Goal: Transaction & Acquisition: Purchase product/service

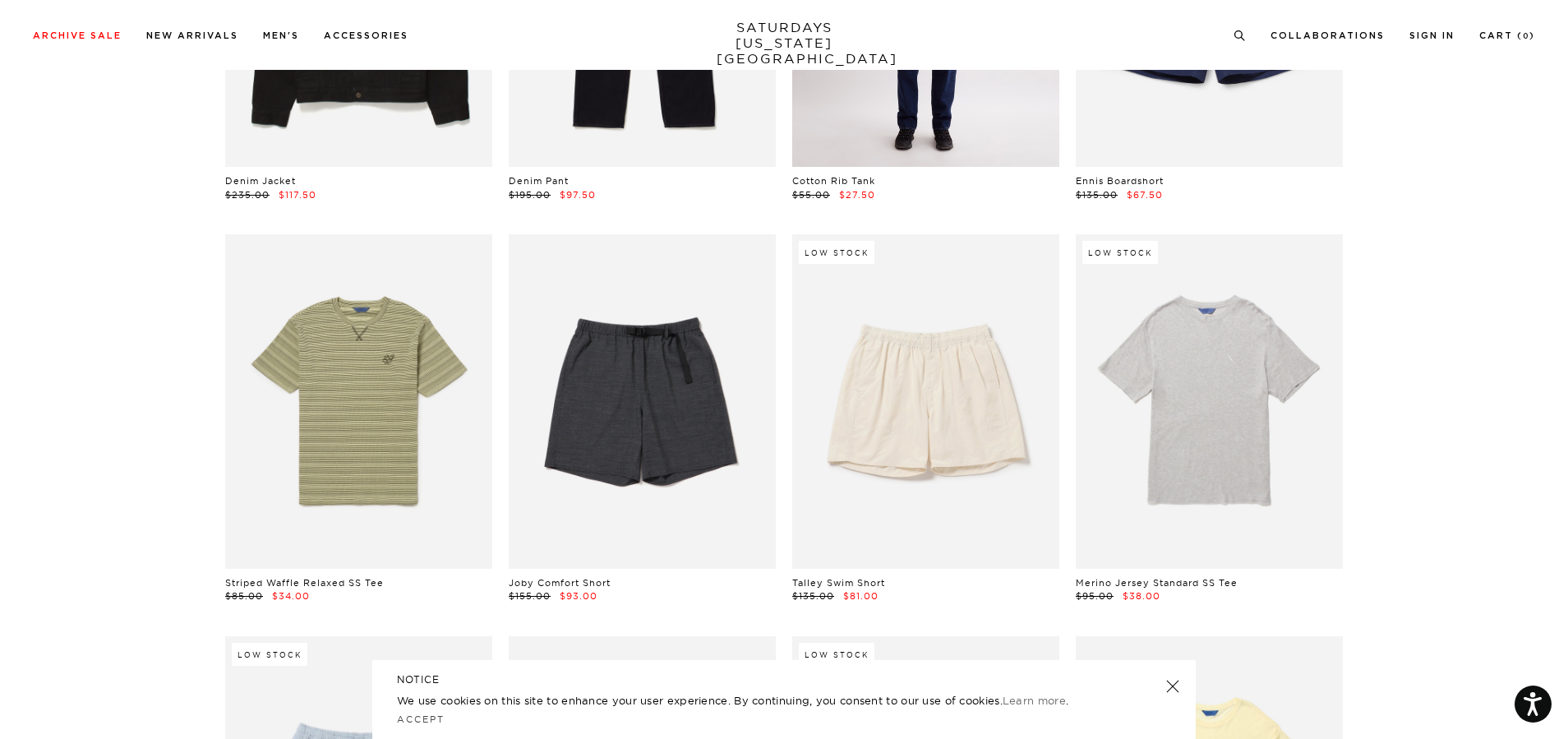
scroll to position [1974, 0]
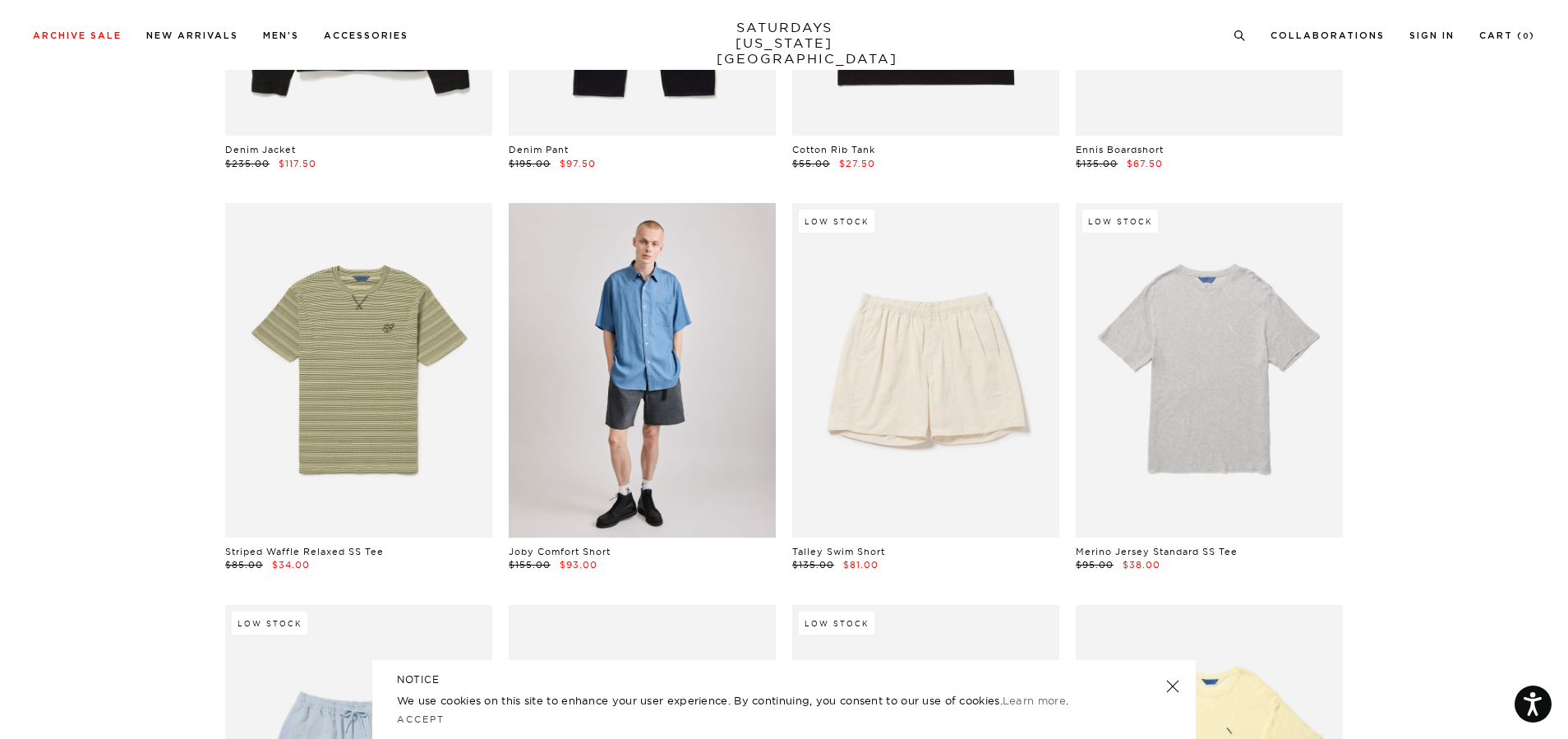
click at [635, 395] on link at bounding box center [642, 370] width 267 height 334
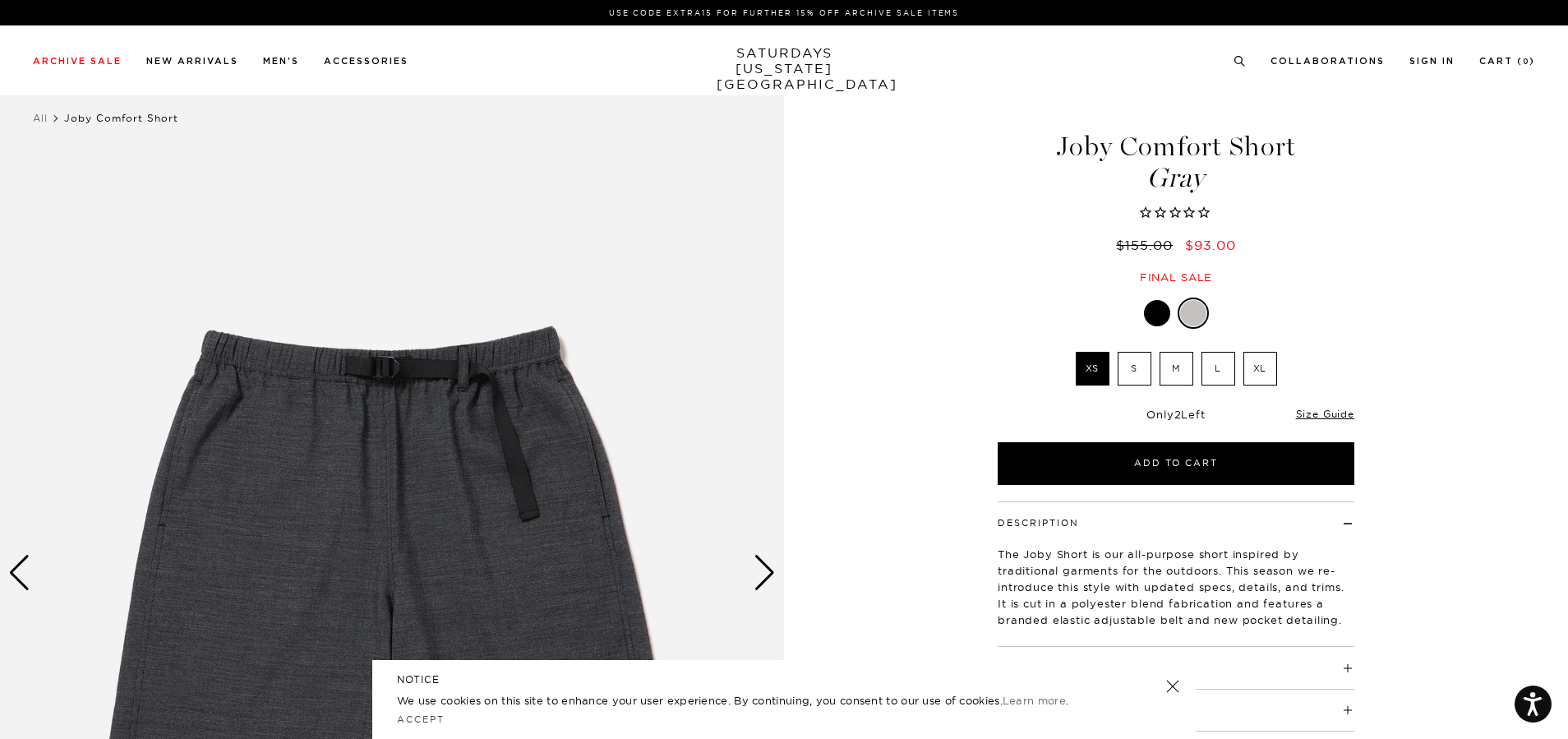
click at [1193, 318] on div at bounding box center [1193, 313] width 26 height 26
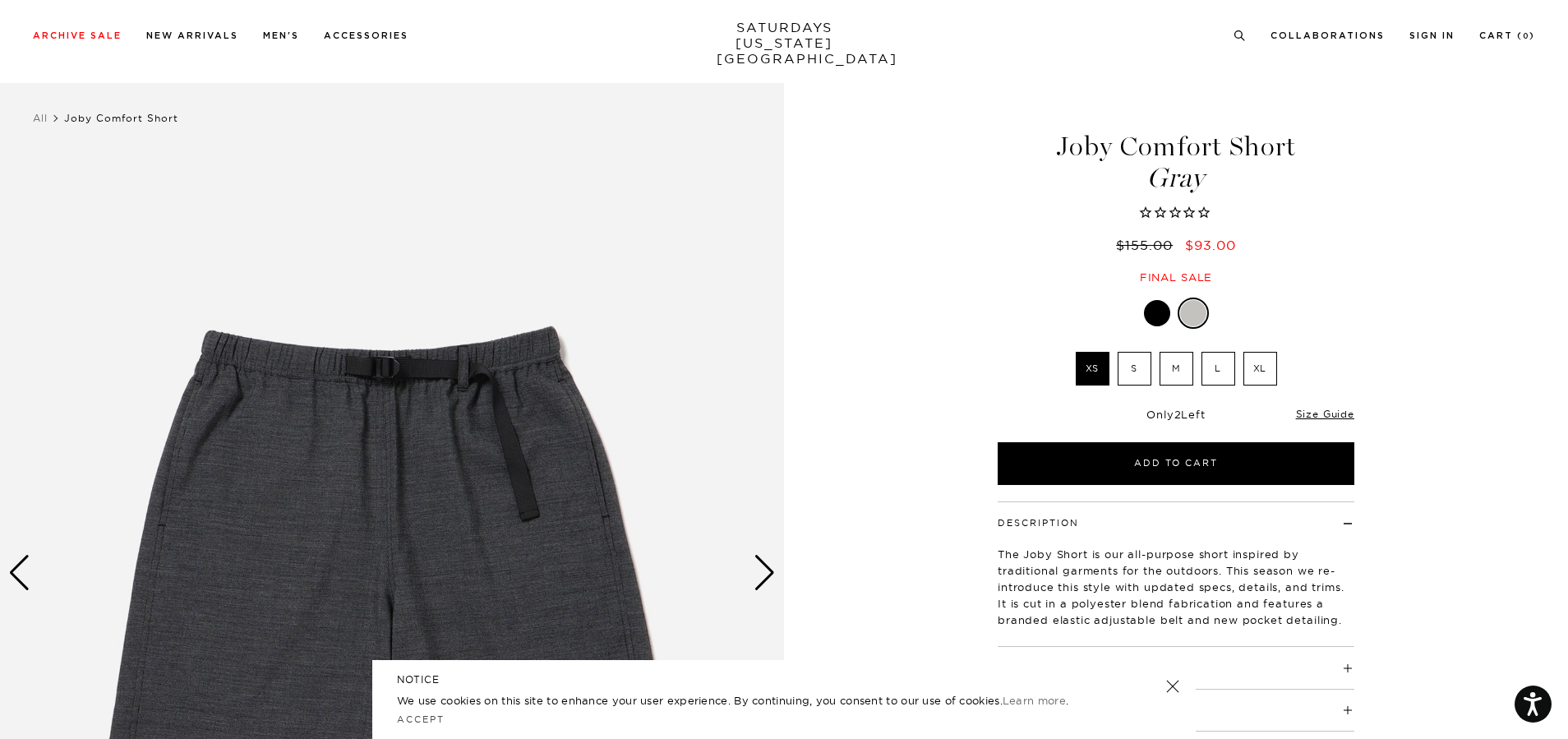
scroll to position [164, 0]
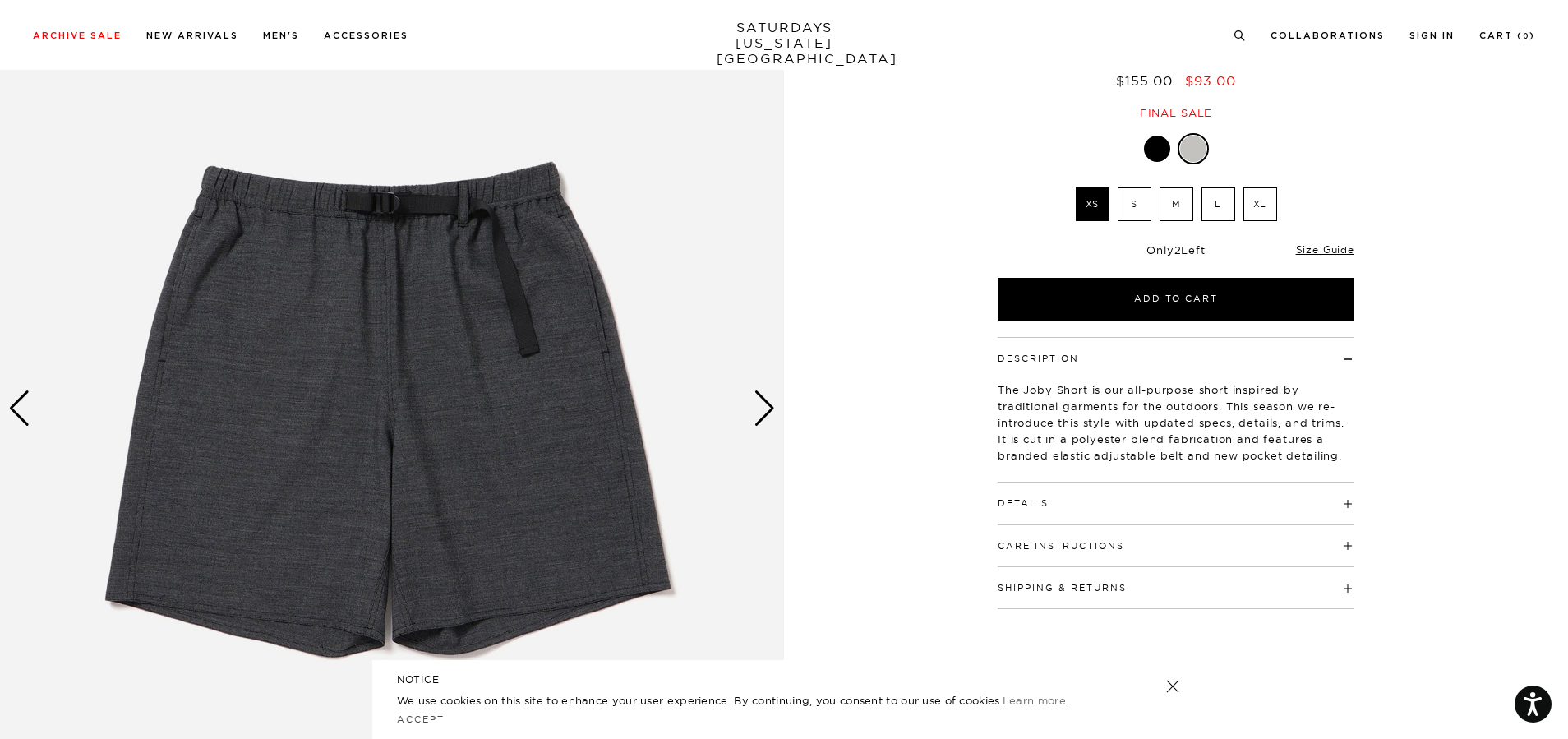
click at [1142, 154] on div at bounding box center [1176, 148] width 357 height 31
click at [1151, 142] on div at bounding box center [1157, 149] width 26 height 26
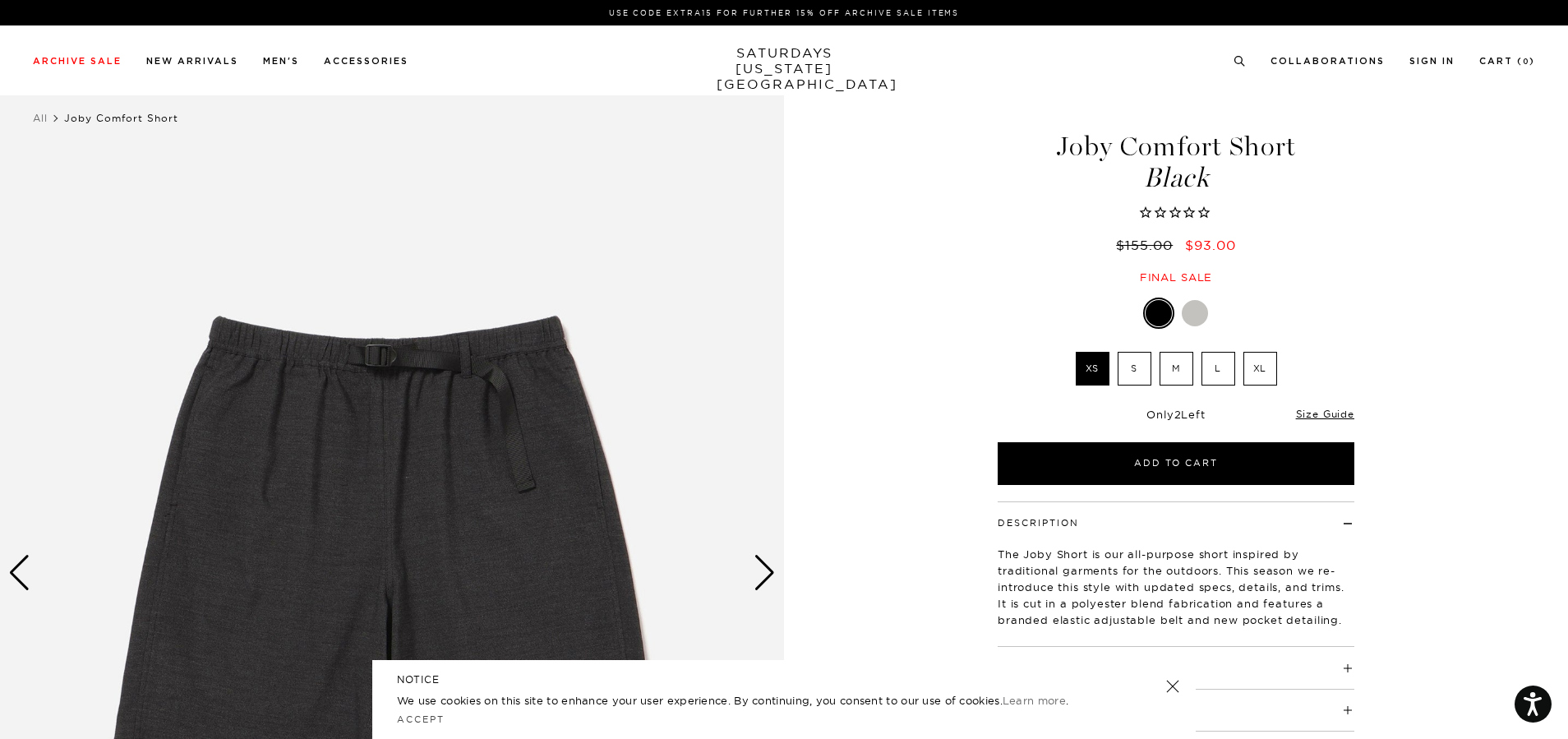
click at [1192, 307] on div at bounding box center [1195, 313] width 26 height 26
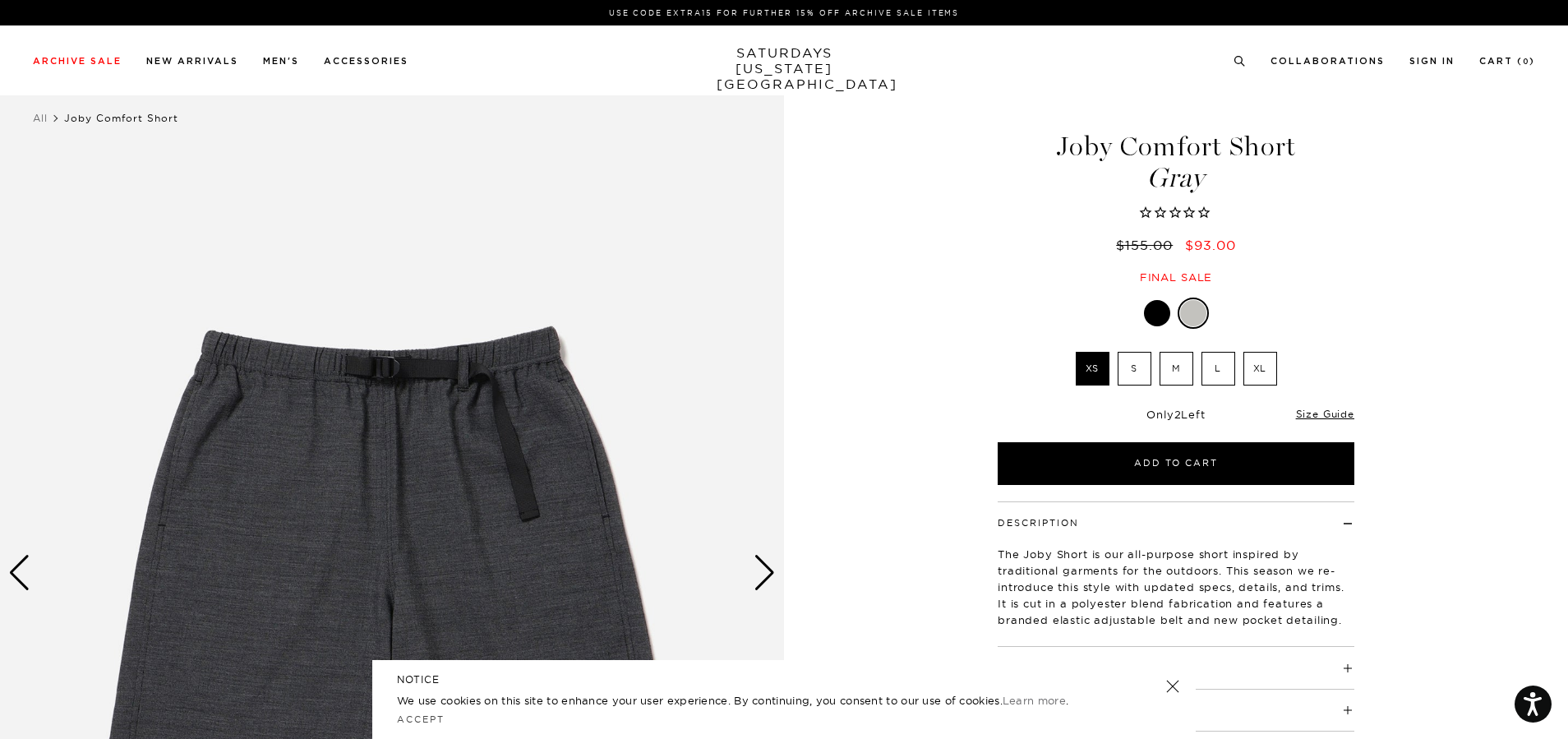
click at [1221, 363] on label "L" at bounding box center [1218, 369] width 33 height 34
click at [0, 0] on input "L" at bounding box center [0, 0] width 0 height 0
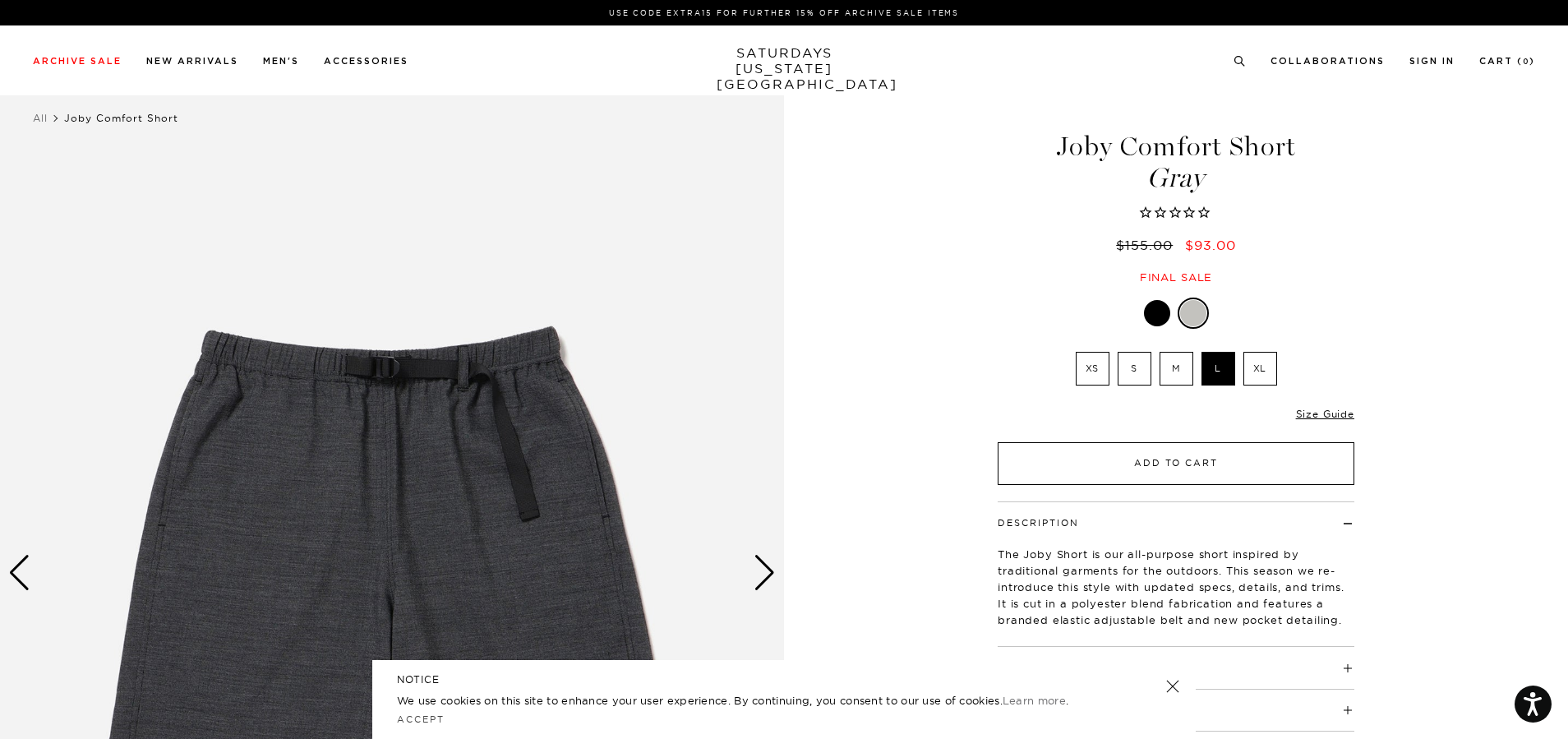
click at [1185, 461] on button "Add to Cart" at bounding box center [1176, 464] width 357 height 42
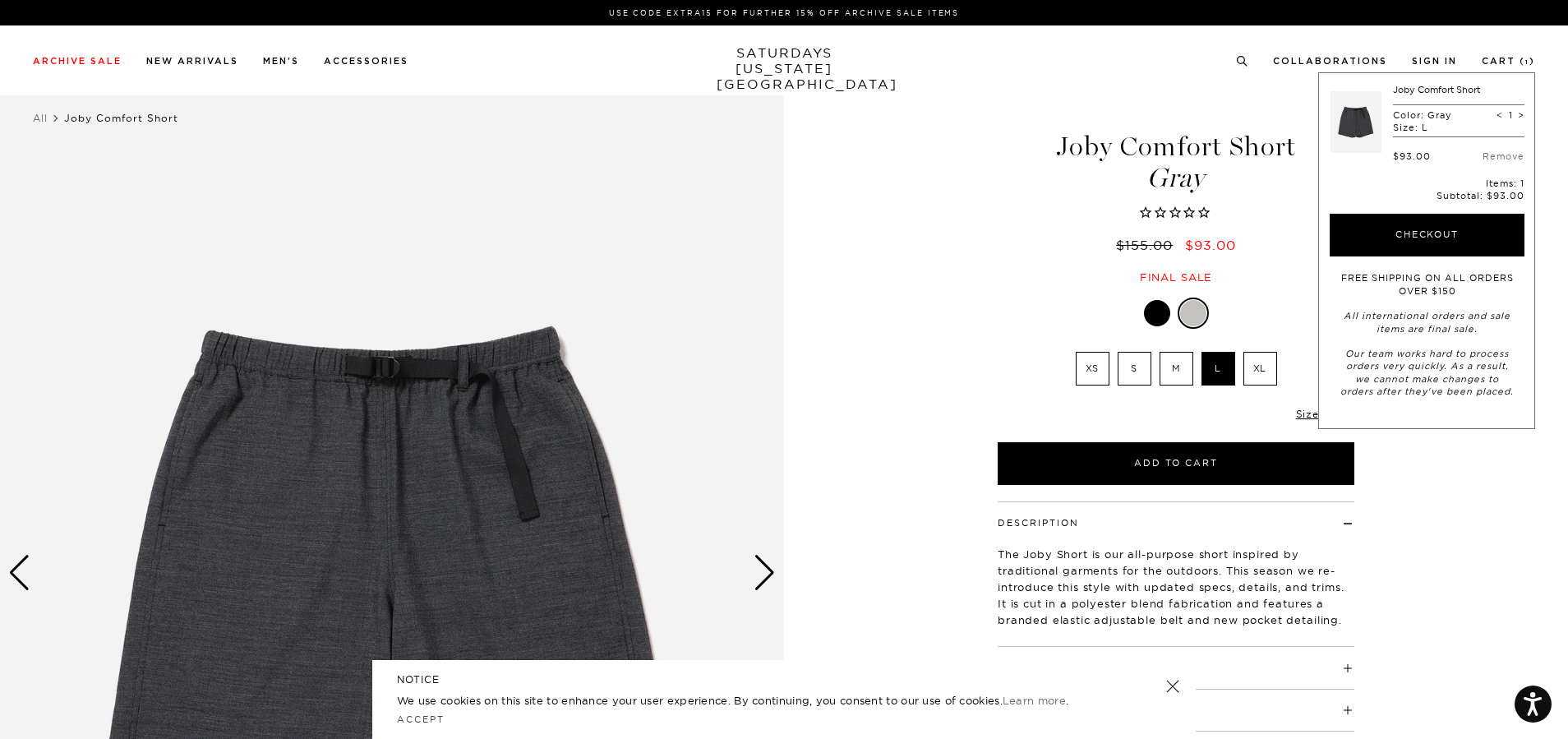
click at [1434, 570] on div "1 / 5 Gray" at bounding box center [784, 573] width 1568 height 981
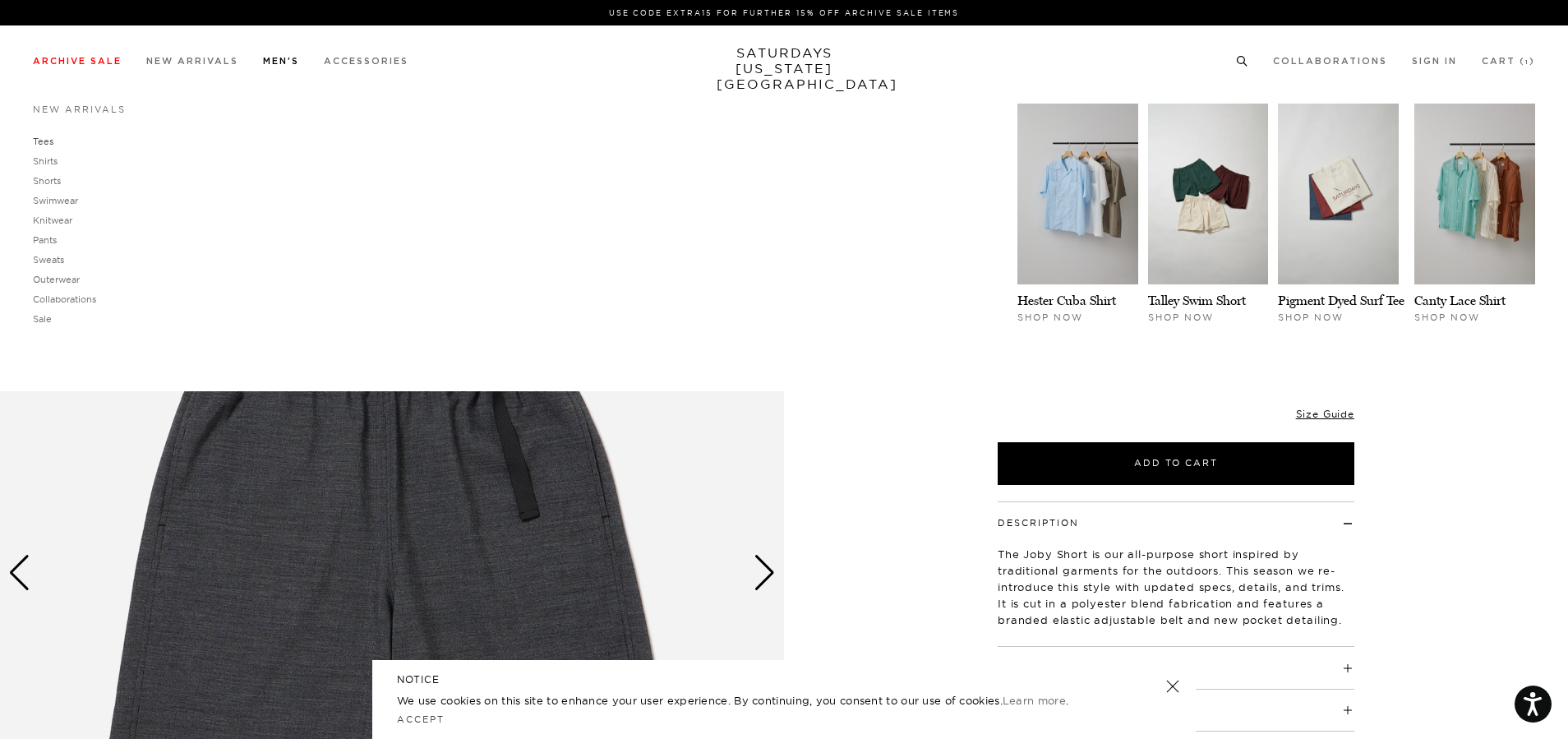
click at [42, 140] on link "Tees" at bounding box center [42, 141] width 20 height 11
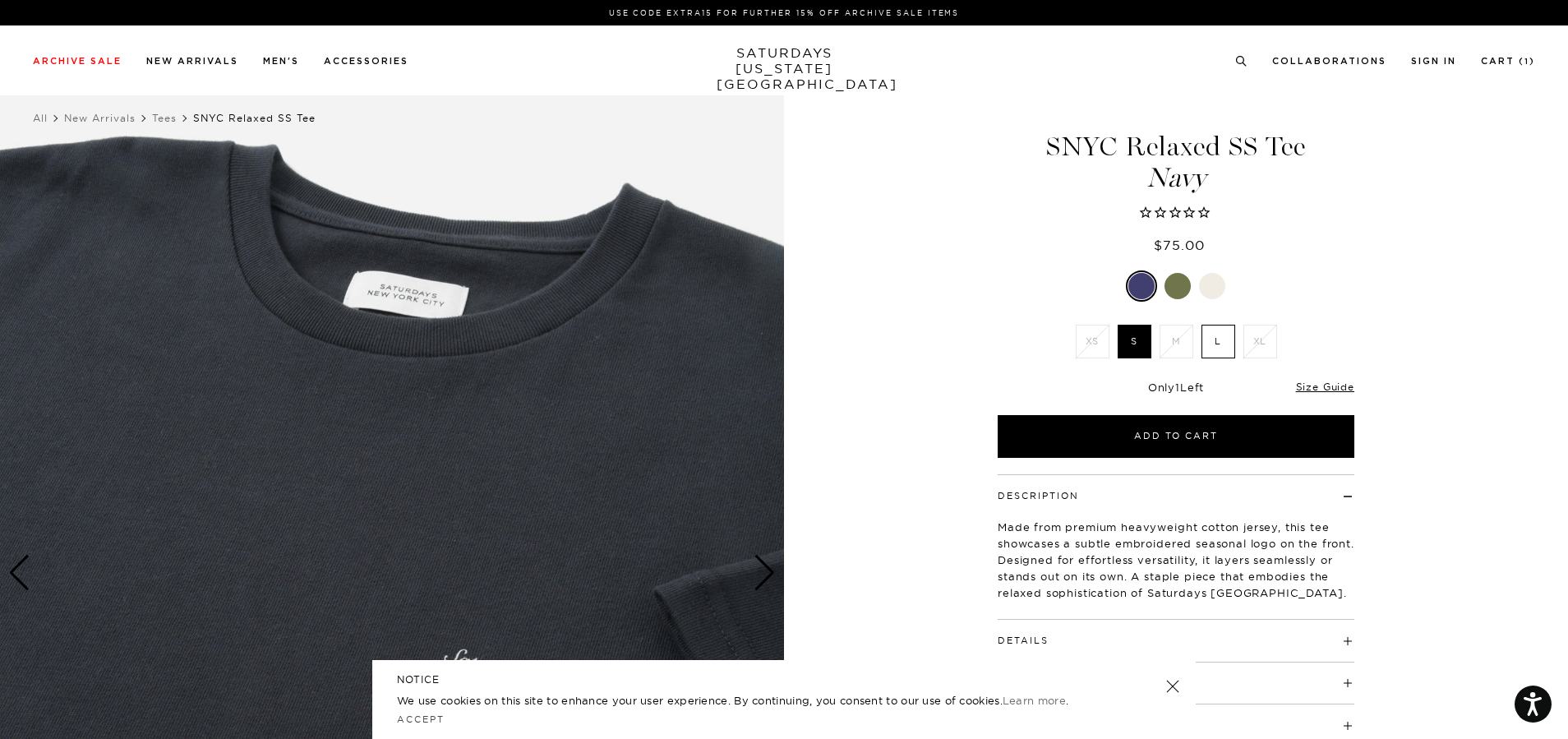
click at [1216, 282] on div at bounding box center [1212, 287] width 26 height 26
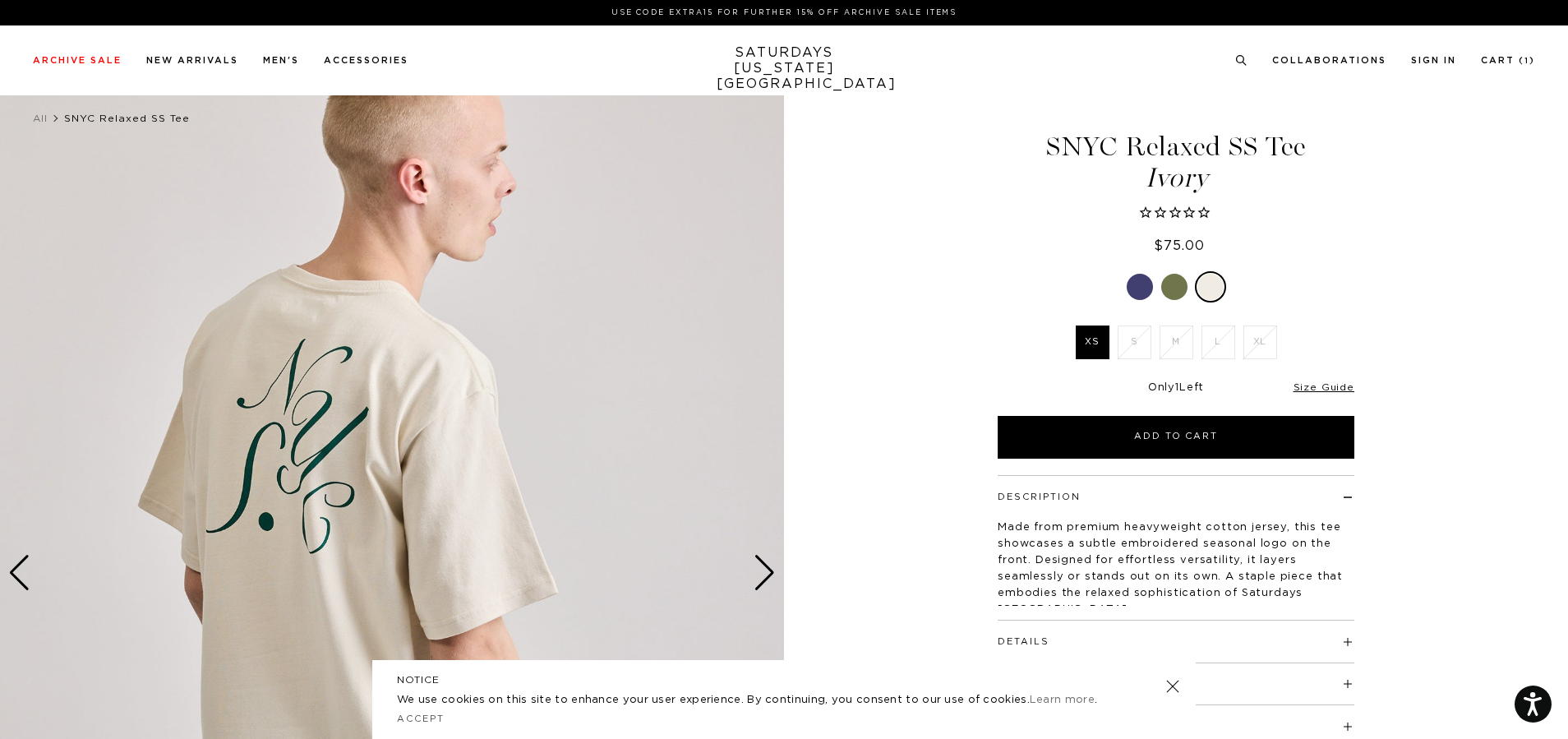
click at [1140, 286] on div at bounding box center [1140, 287] width 26 height 26
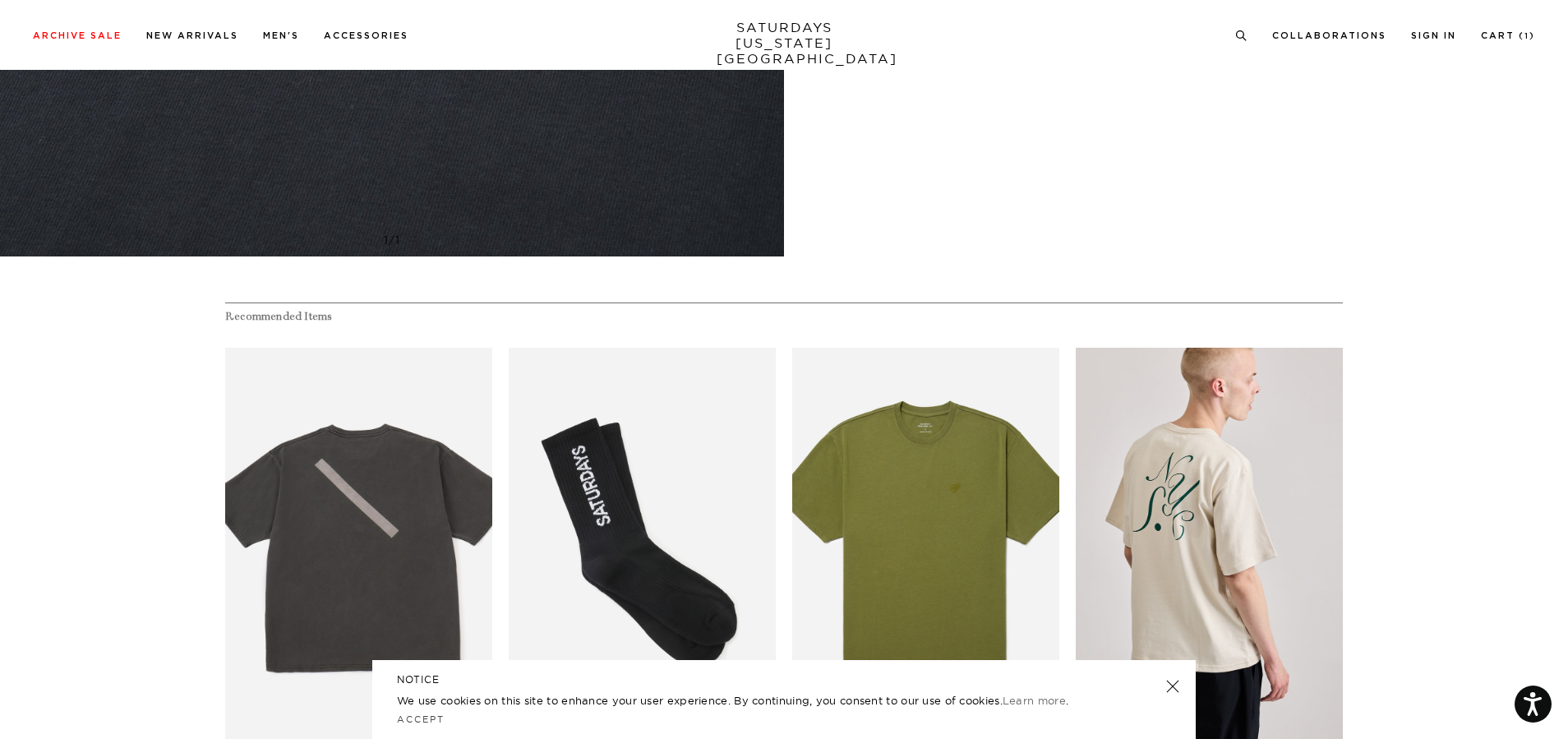
scroll to position [987, 0]
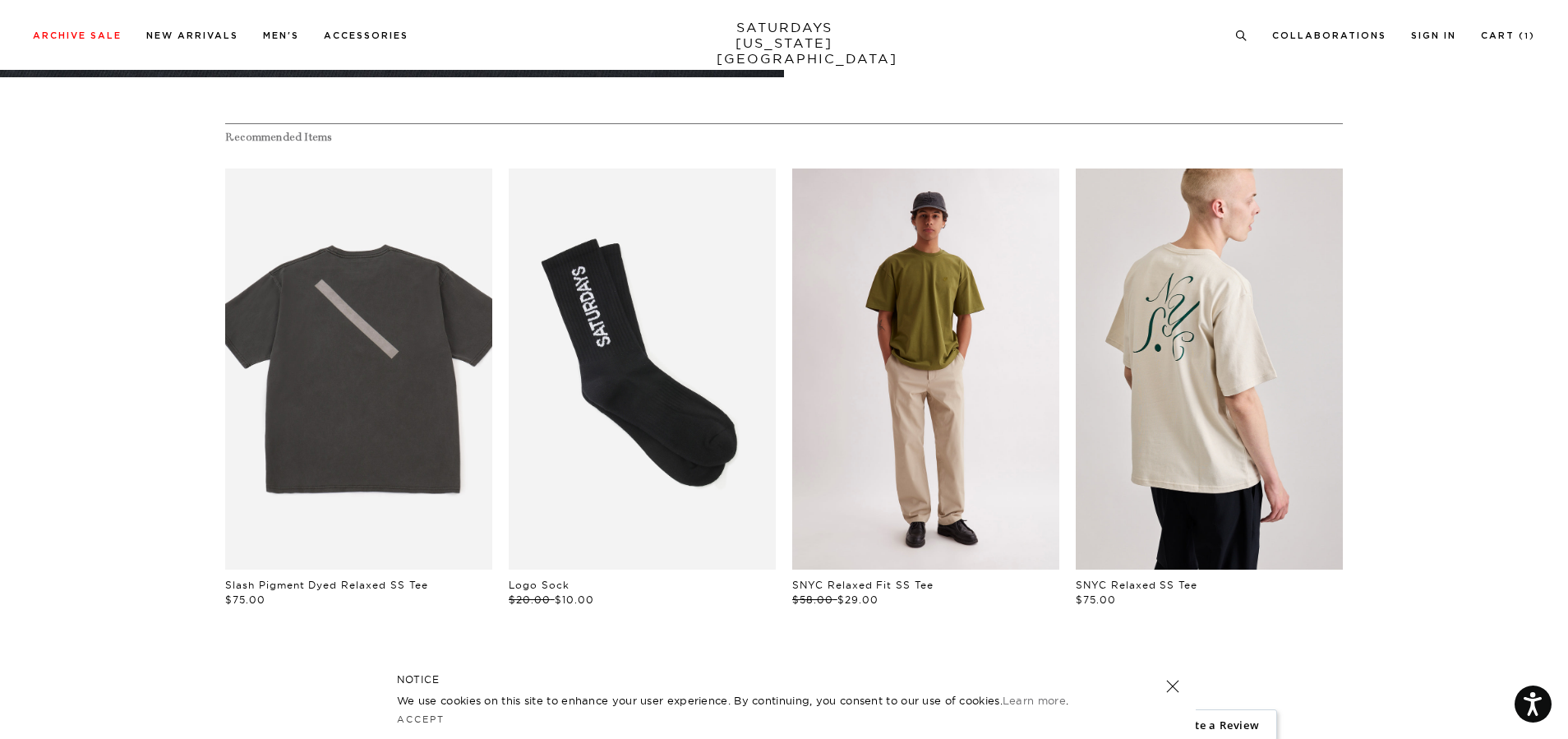
click at [941, 399] on link "files/M00029ST03-MAYFLY_02.jpg" at bounding box center [925, 369] width 267 height 401
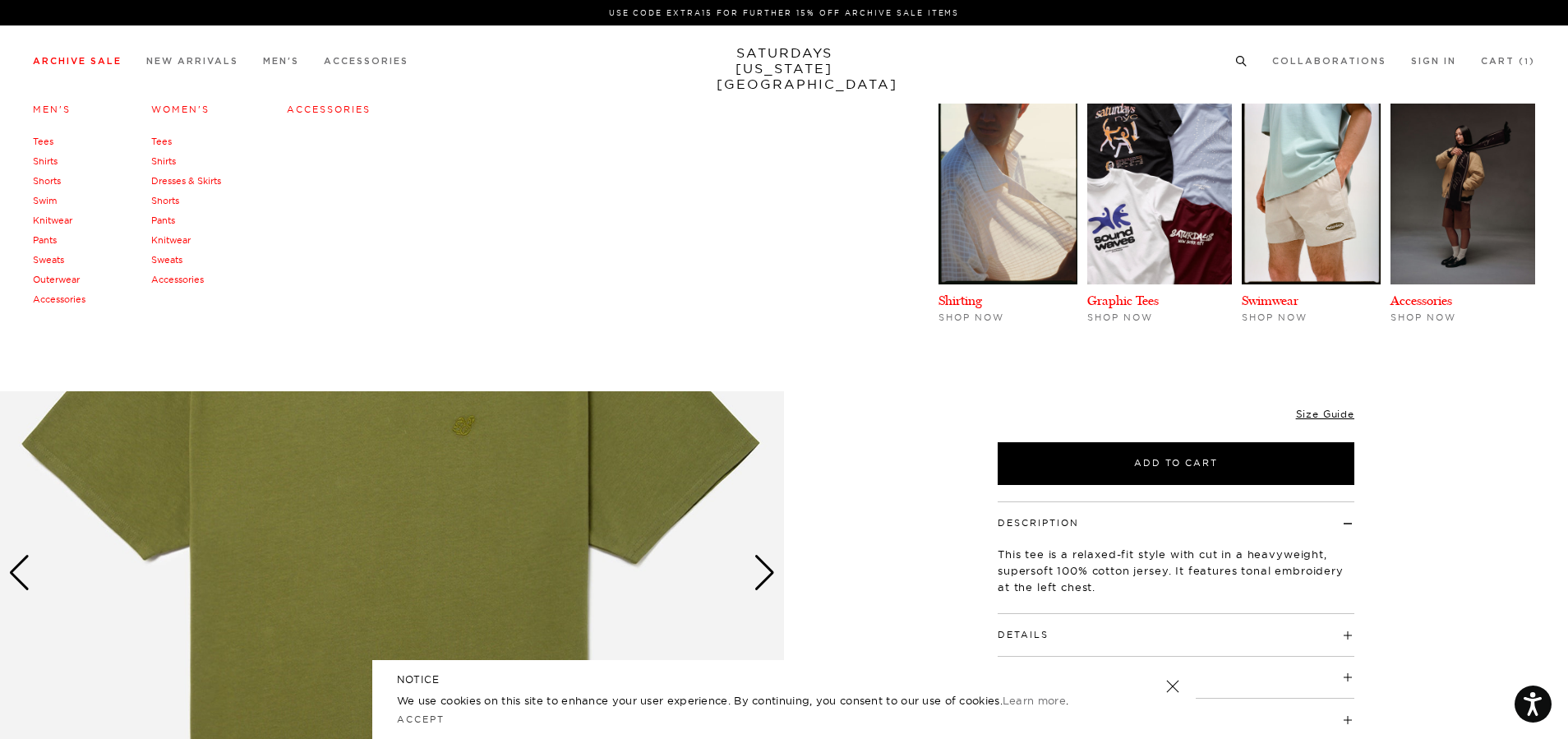
click at [39, 143] on div "Men's Tees Shirts Shorts Swim Knitwear Pants Sweats Outerwear" at bounding box center [784, 243] width 1568 height 296
click at [40, 143] on link "Tees" at bounding box center [42, 141] width 20 height 11
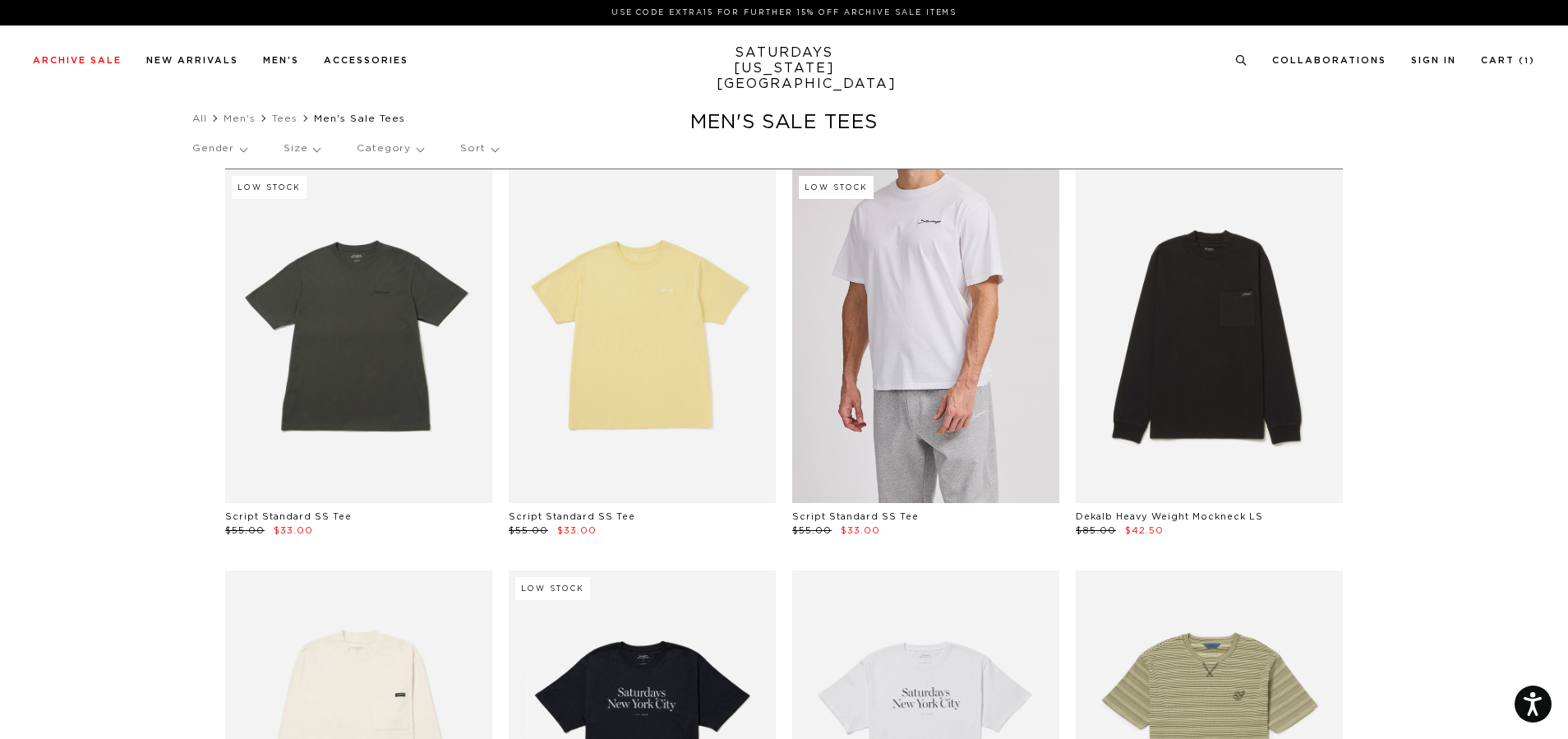
click at [935, 361] on link at bounding box center [925, 336] width 267 height 334
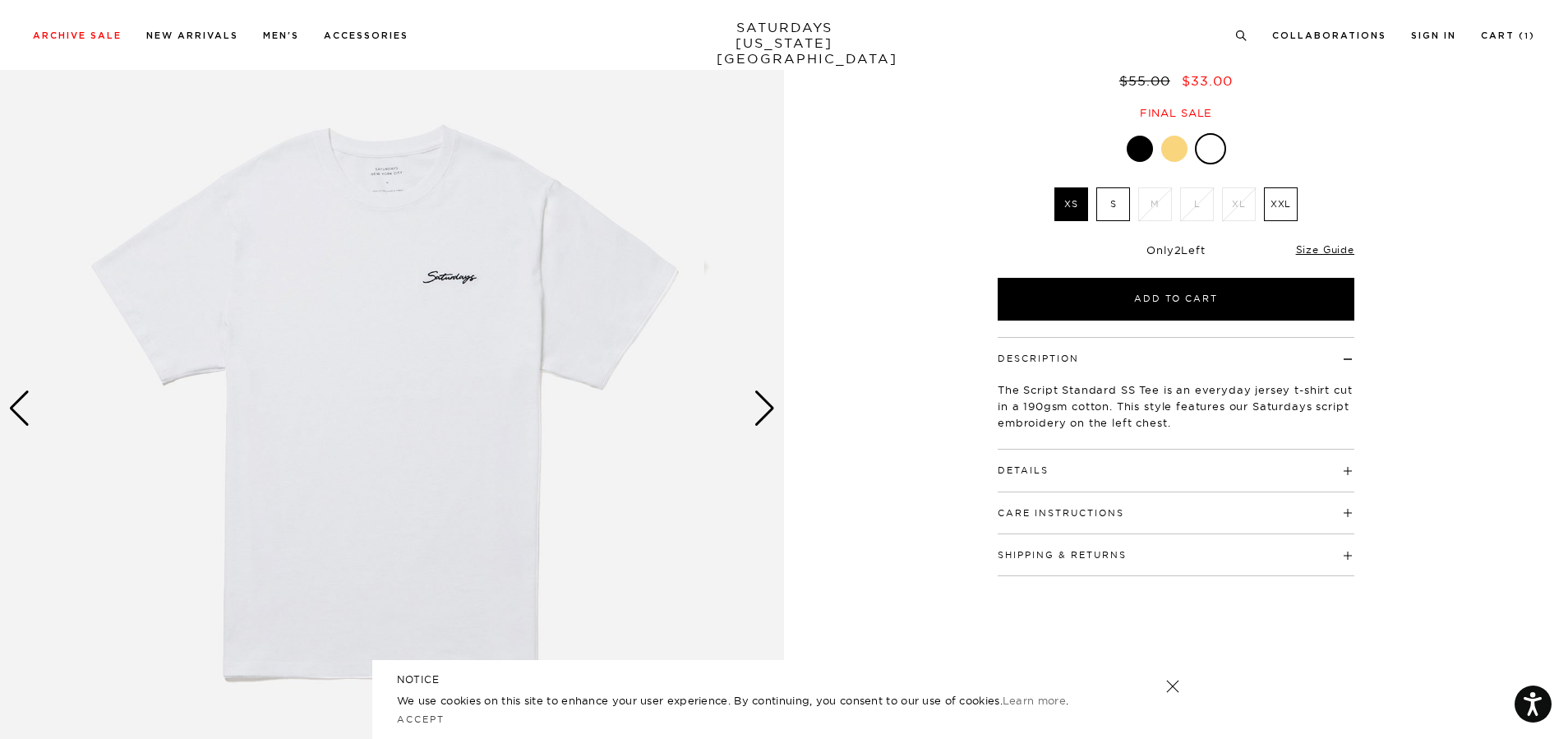
click at [1215, 147] on div at bounding box center [1210, 149] width 26 height 26
click at [1141, 150] on div at bounding box center [1140, 149] width 26 height 26
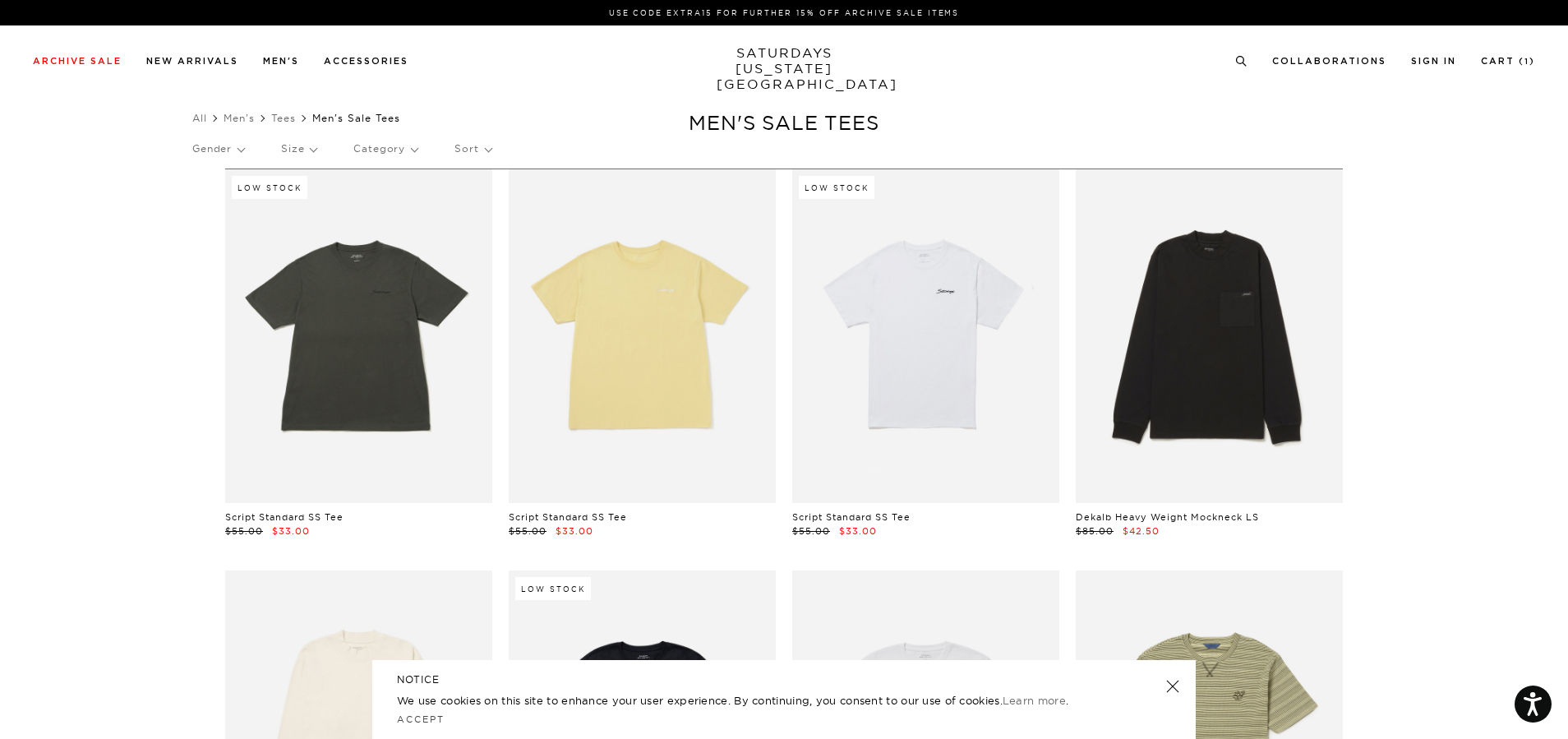
click at [292, 149] on p "Size" at bounding box center [299, 148] width 35 height 38
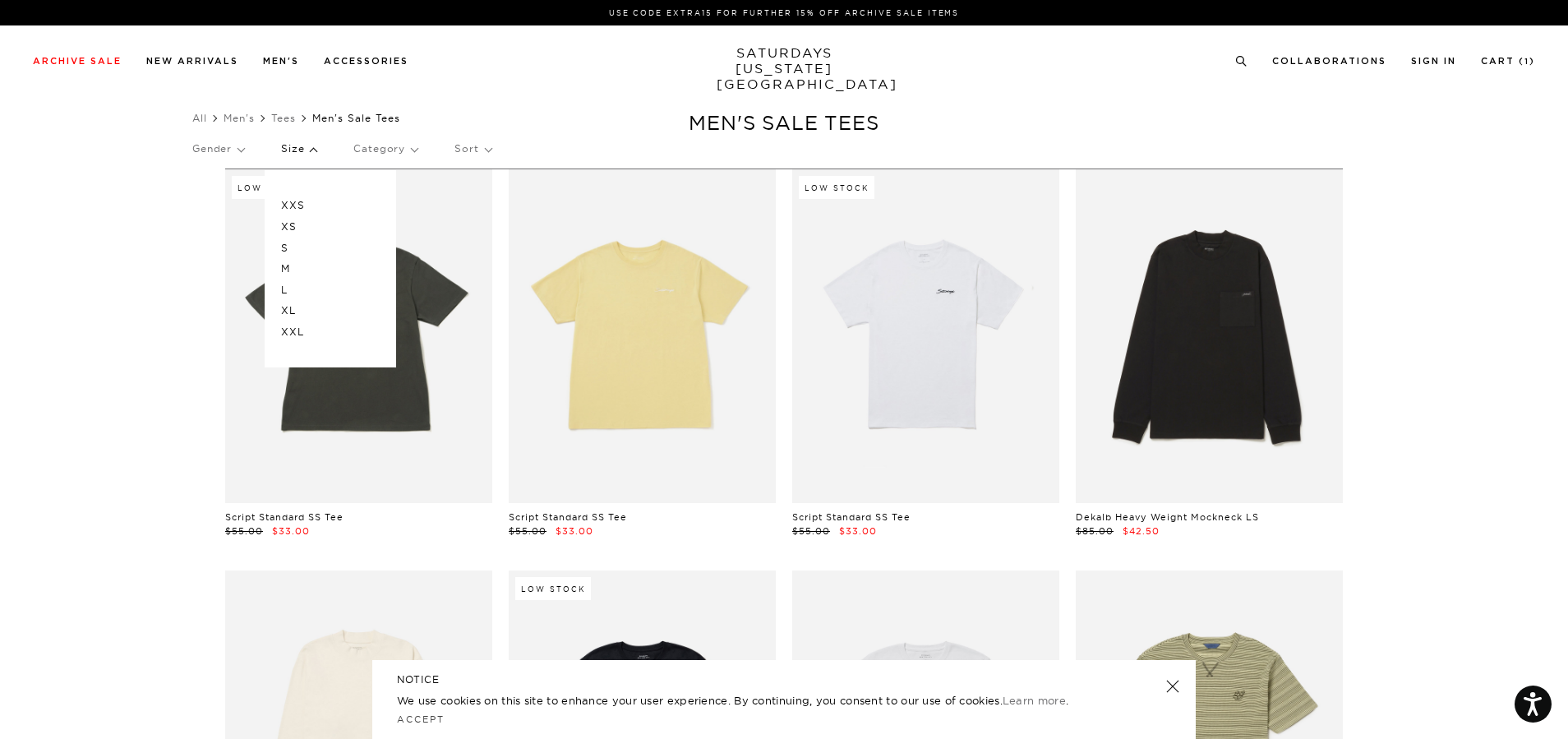
click at [286, 288] on p "L" at bounding box center [331, 290] width 99 height 21
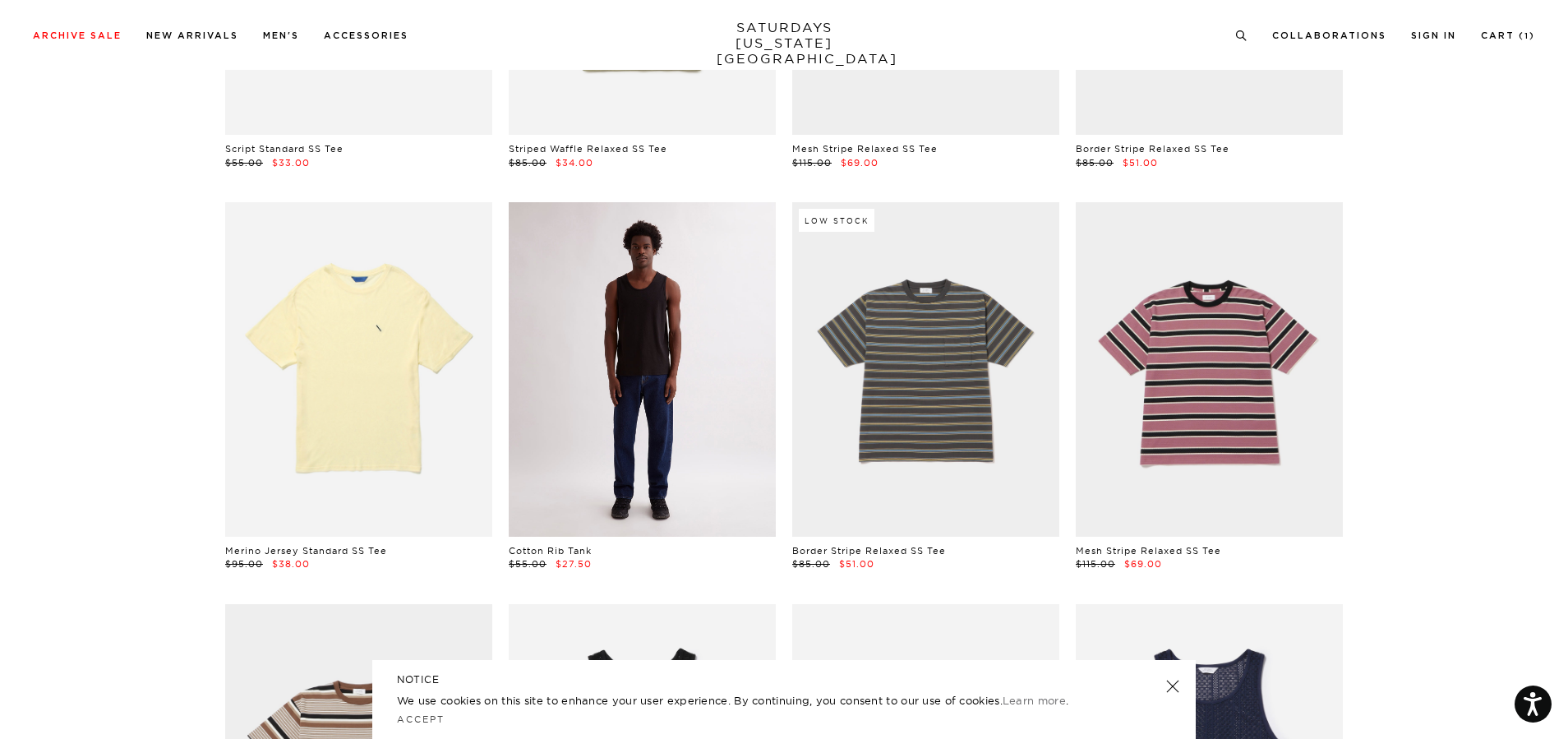
scroll to position [138, 0]
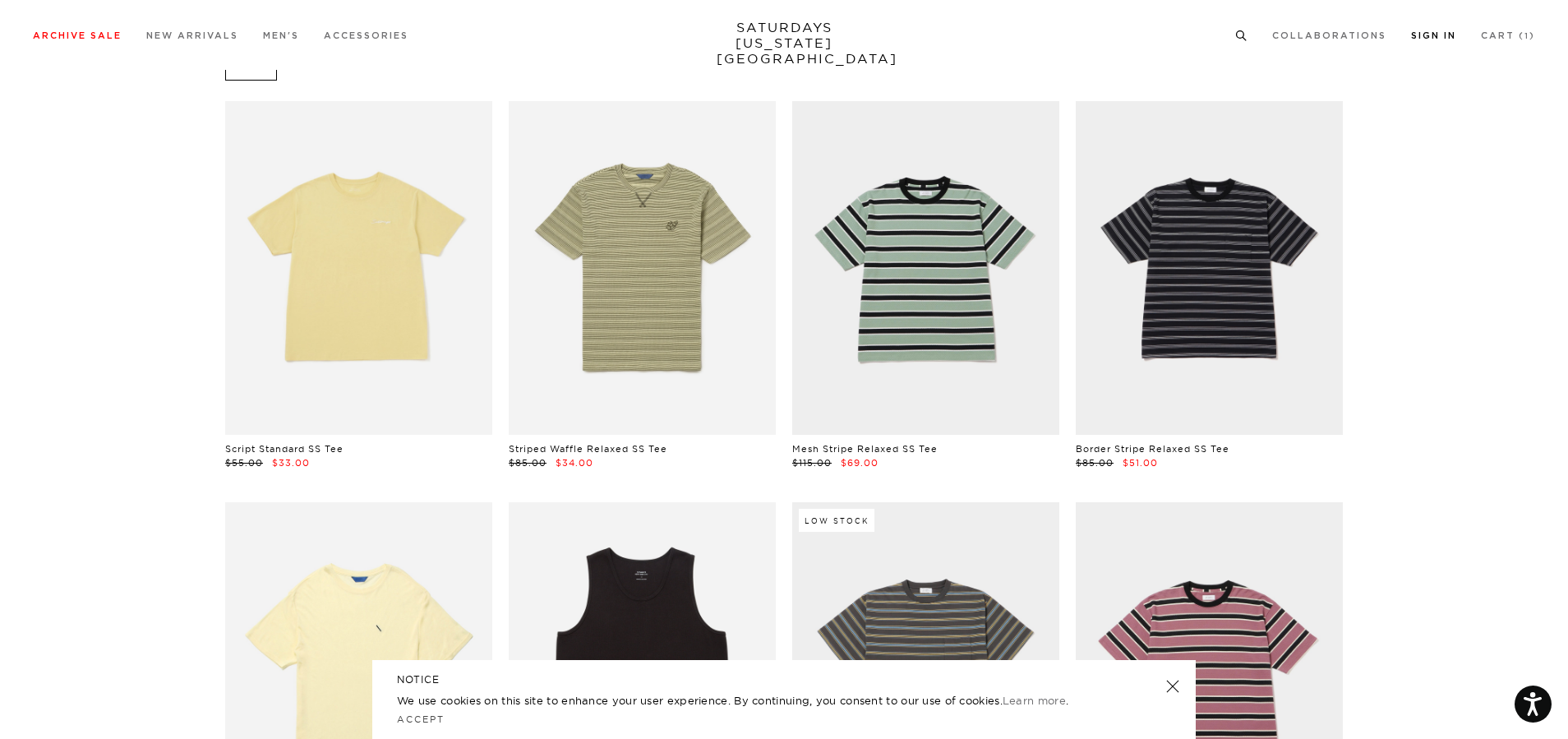
click at [1420, 38] on link "Sign In" at bounding box center [1433, 35] width 45 height 9
